Goal: Find specific page/section: Find specific page/section

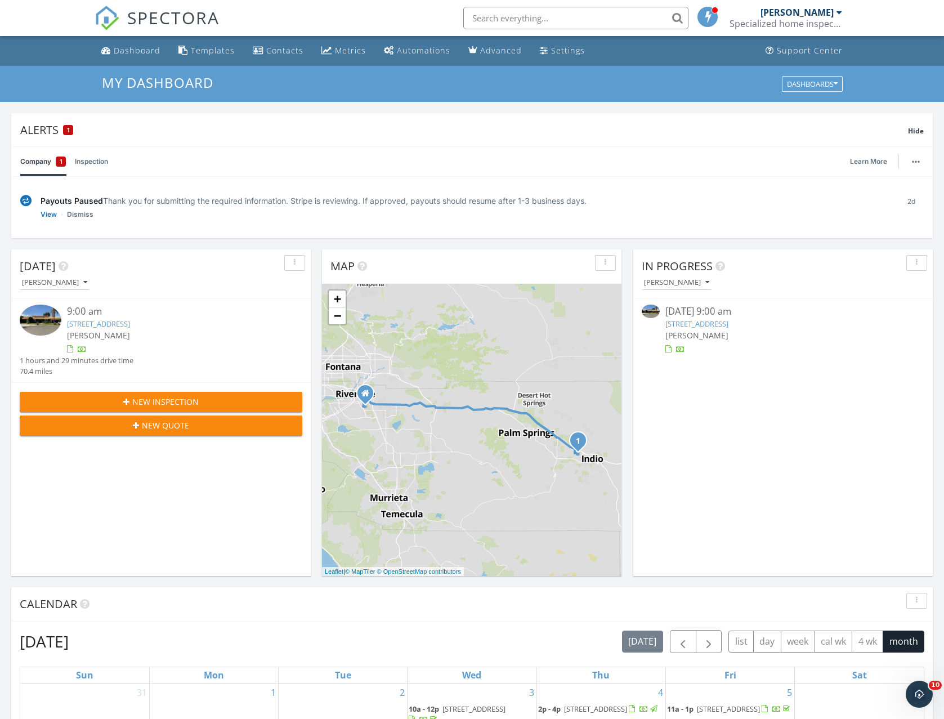
click at [693, 322] on link "[STREET_ADDRESS]" at bounding box center [696, 324] width 63 height 10
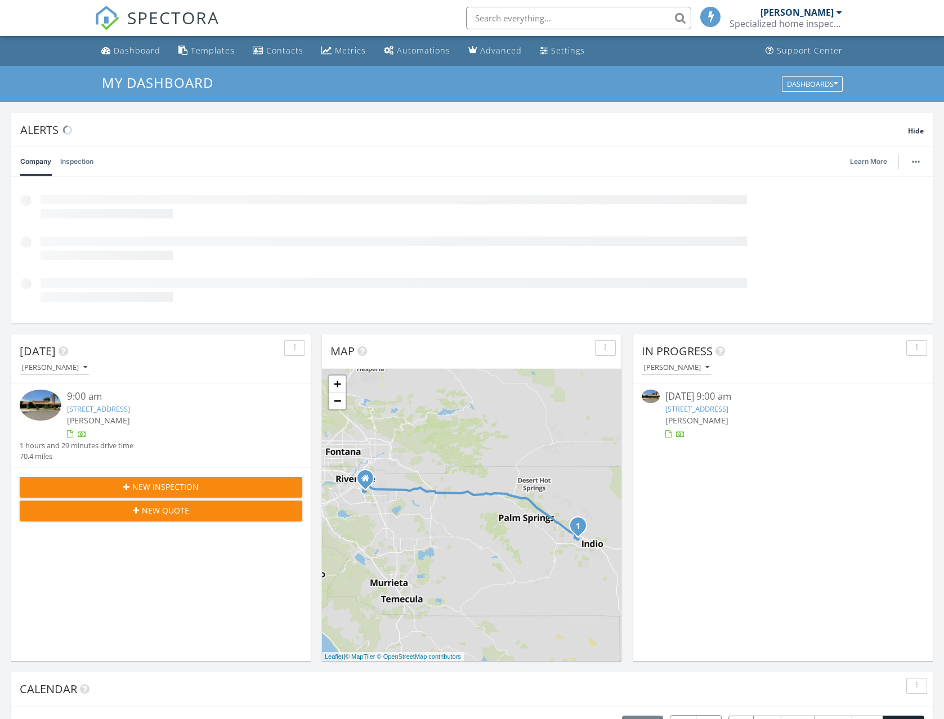
scroll to position [1025, 944]
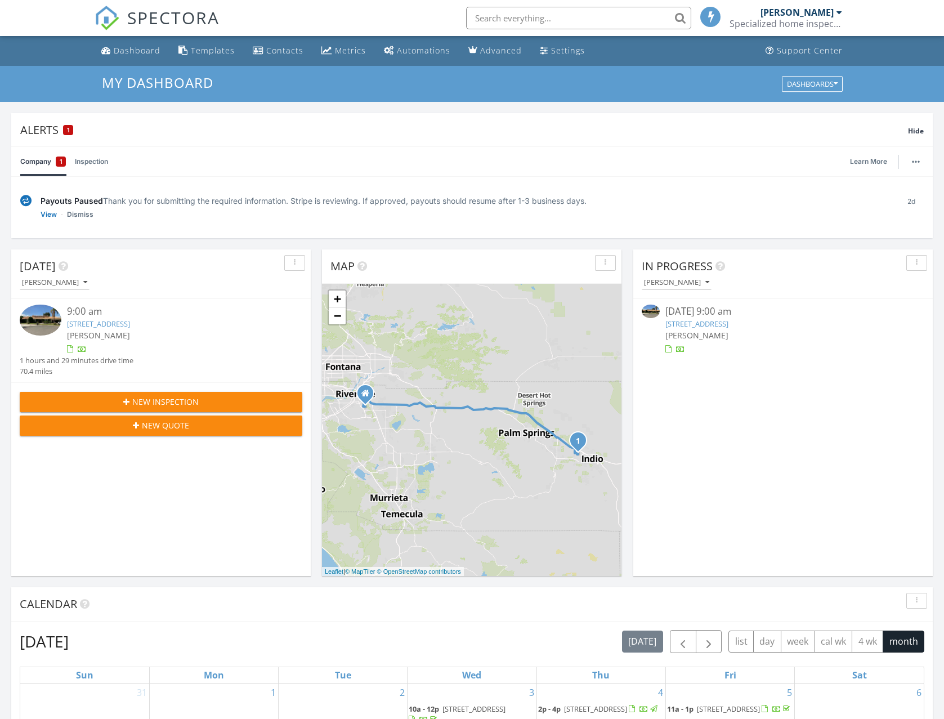
click at [701, 321] on link "[STREET_ADDRESS]" at bounding box center [696, 324] width 63 height 10
click at [701, 321] on link "78955 Martinique Dr, Bermuda Dunes, CA 92203" at bounding box center [696, 324] width 63 height 10
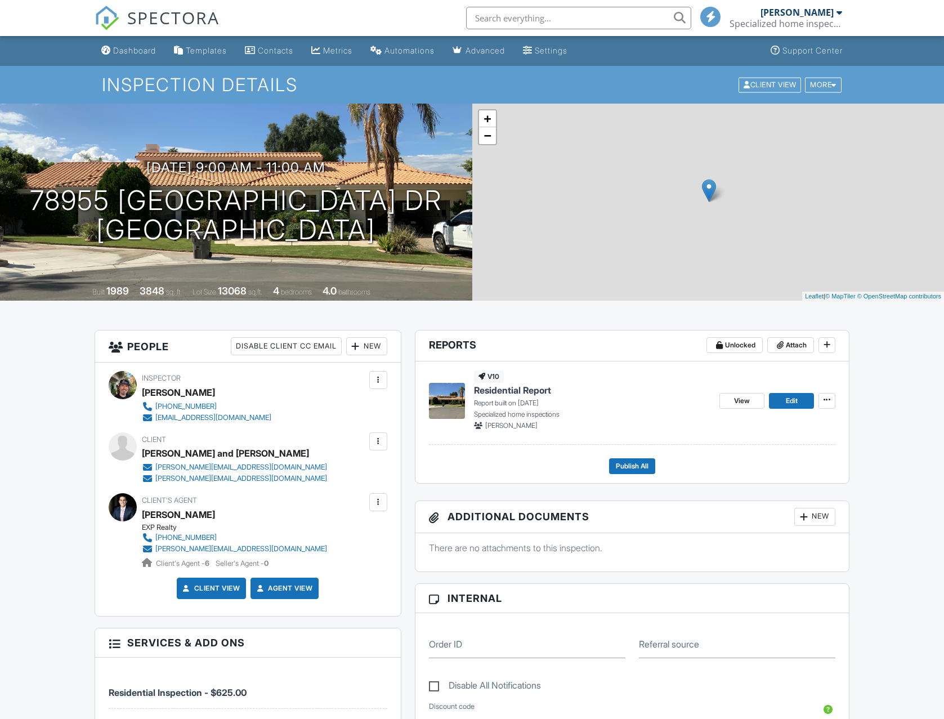
click at [502, 388] on span "Residential Report" at bounding box center [512, 390] width 77 height 12
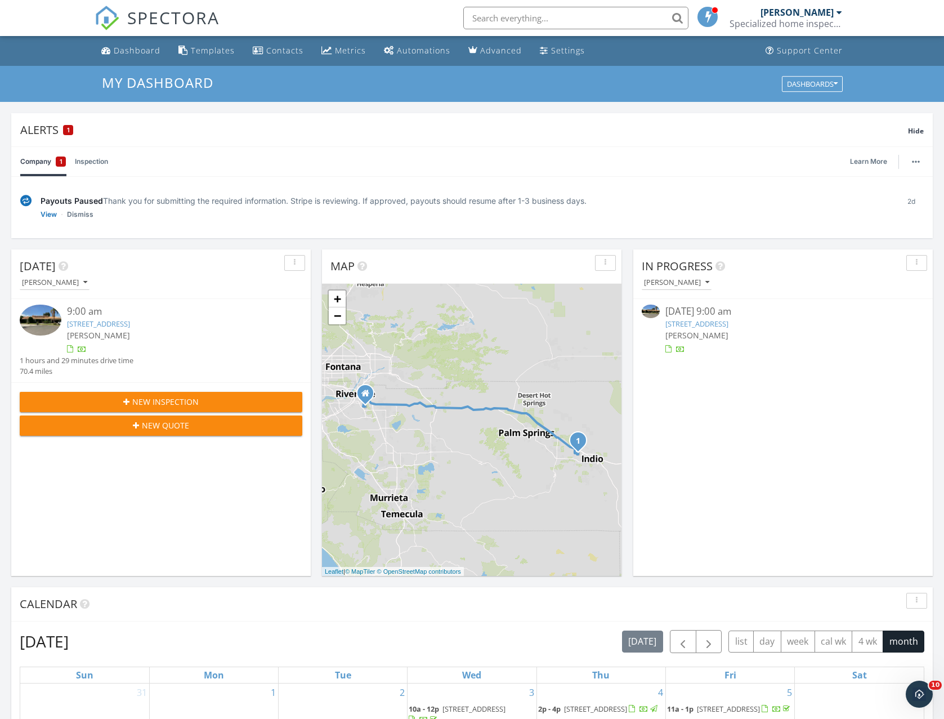
click at [697, 322] on link "[STREET_ADDRESS]" at bounding box center [696, 324] width 63 height 10
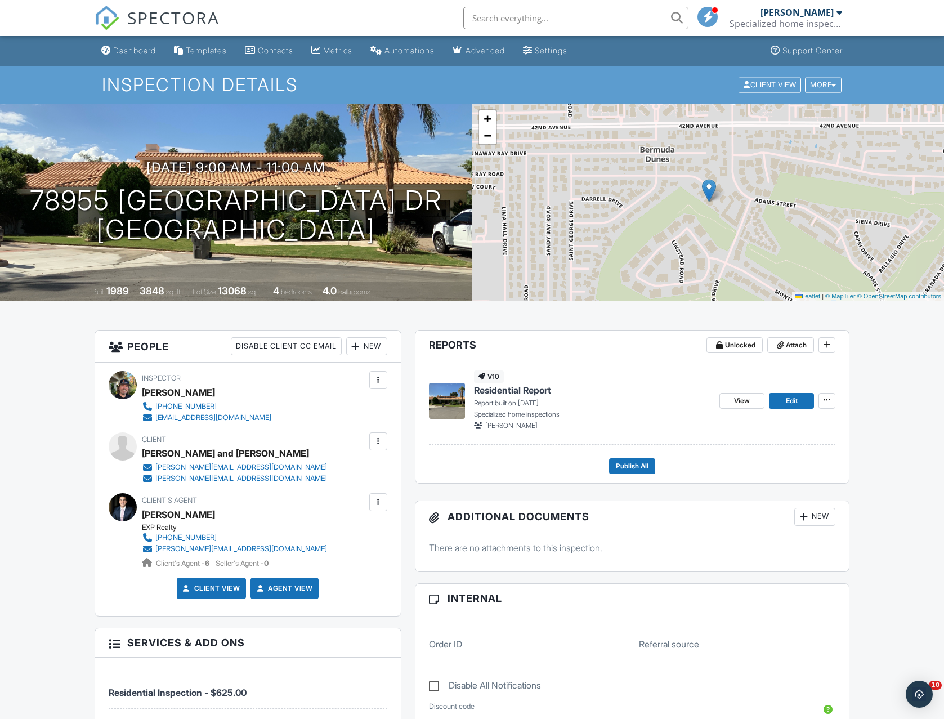
click at [500, 388] on span "Residential Report" at bounding box center [512, 390] width 77 height 12
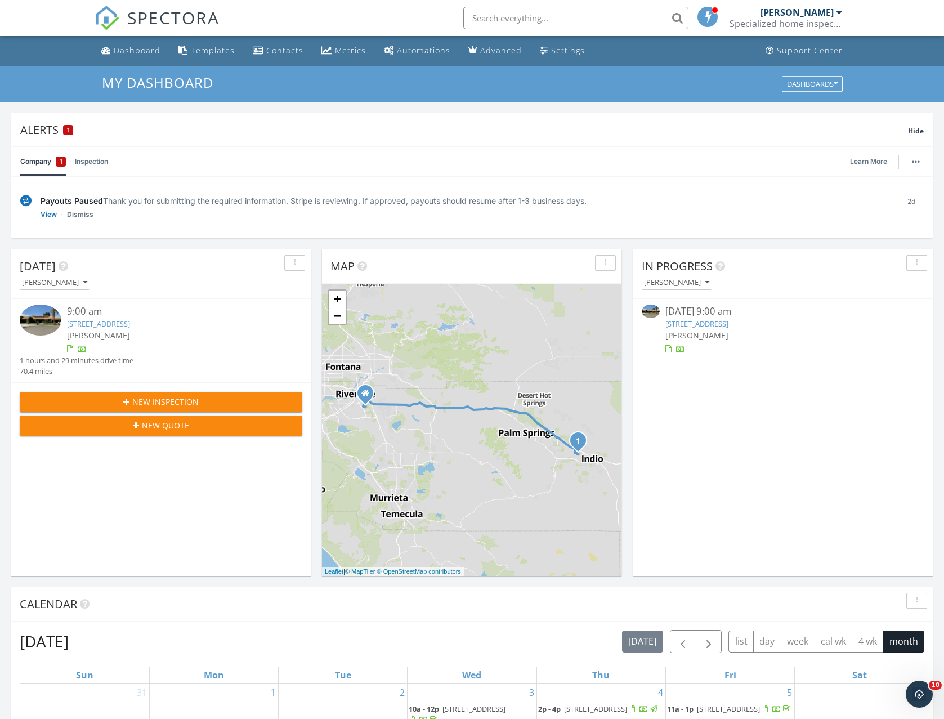
click at [138, 49] on div "Dashboard" at bounding box center [137, 50] width 47 height 11
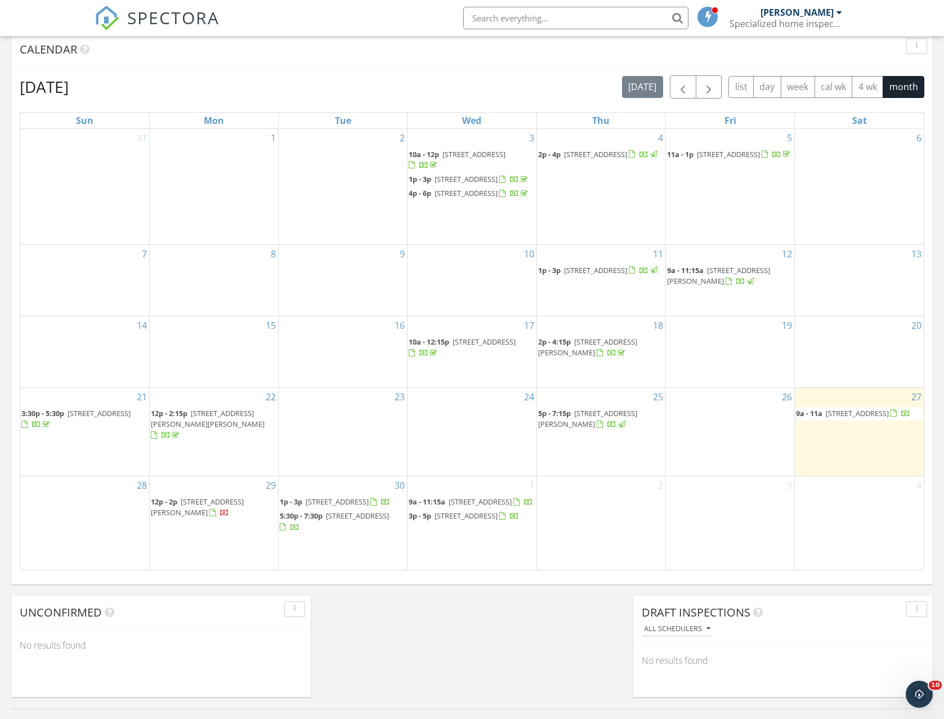
scroll to position [553, 0]
